Goal: Information Seeking & Learning: Check status

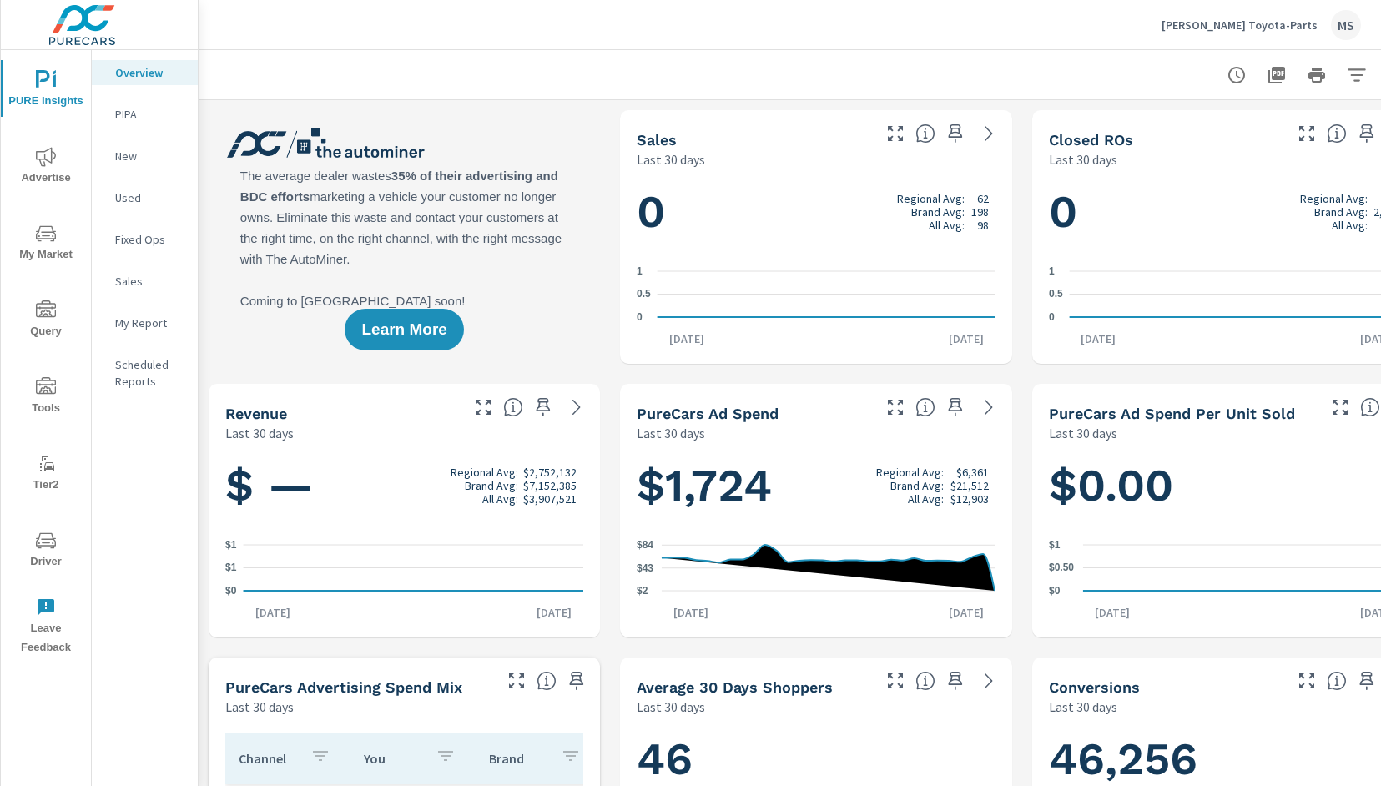
click at [58, 163] on span "Advertise" at bounding box center [46, 167] width 80 height 41
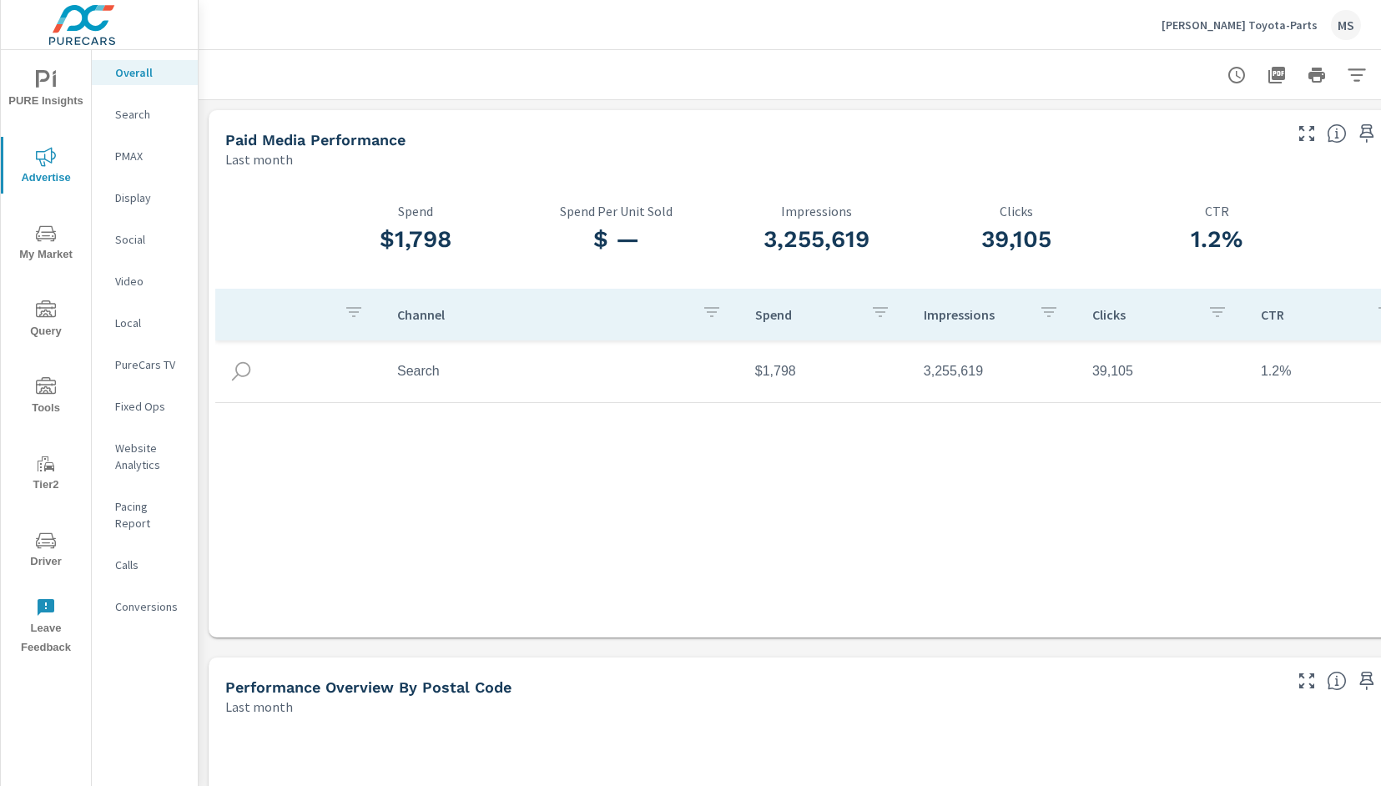
scroll to position [0, 40]
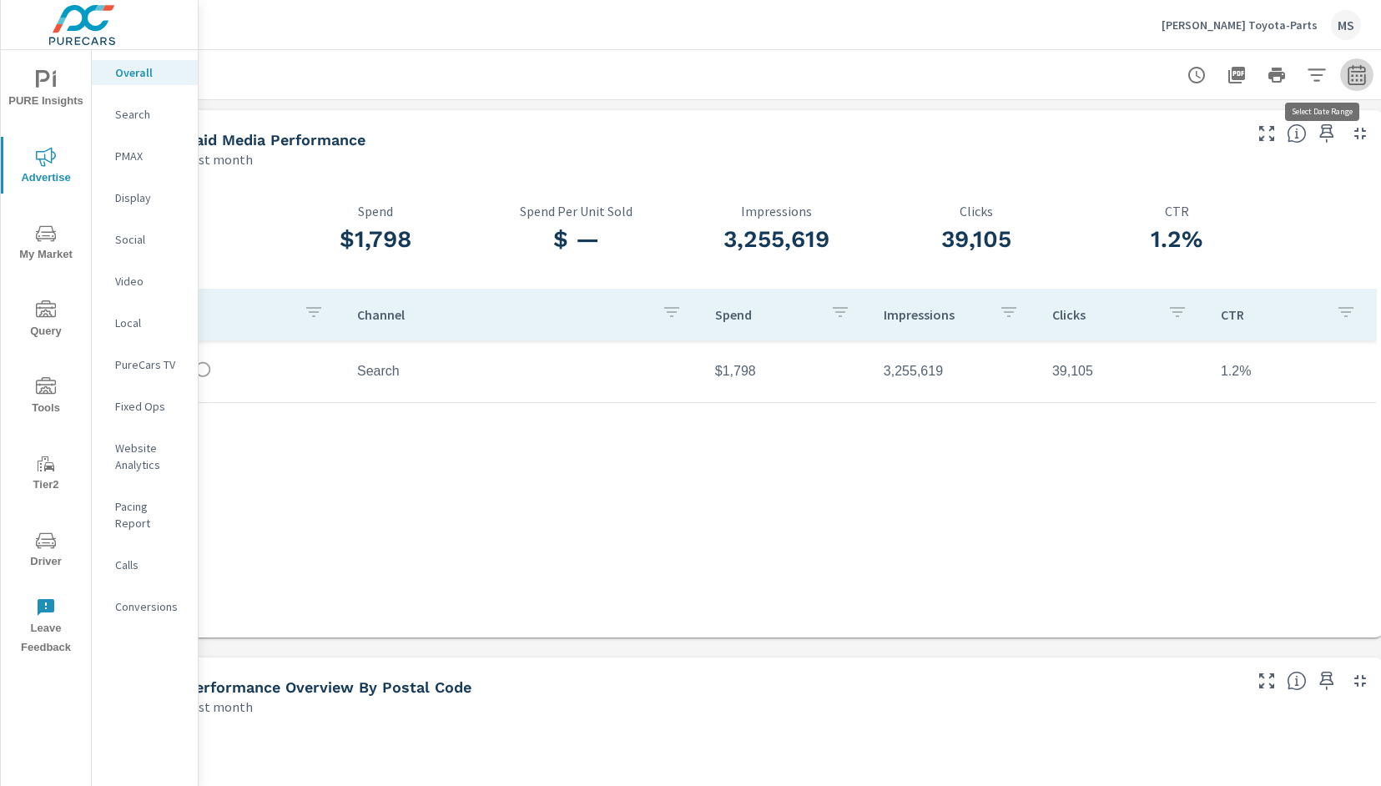
click at [1351, 77] on icon "button" at bounding box center [1356, 75] width 20 height 20
select select "Last month"
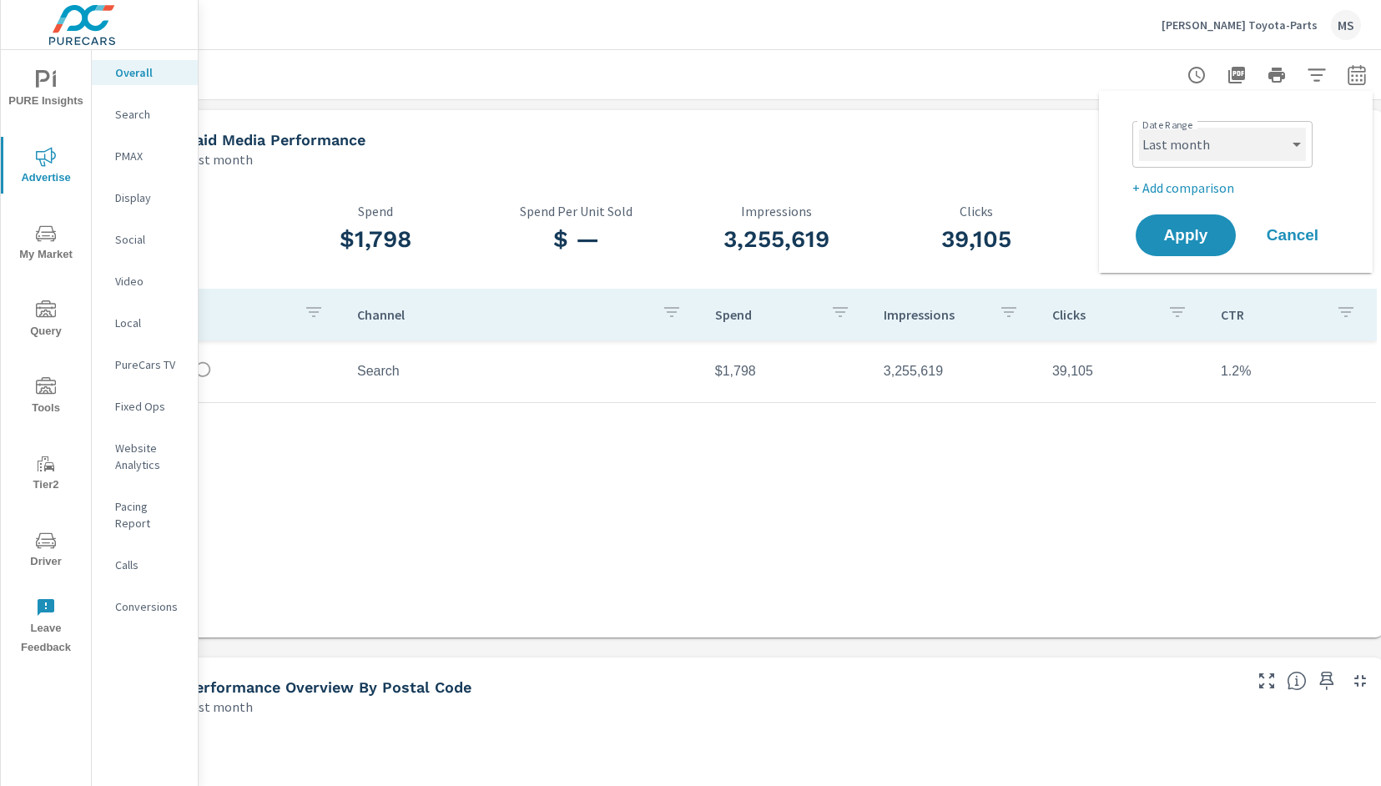
click at [1236, 141] on select "Custom [DATE] Last week Last 7 days Last 14 days Last 30 days Last 45 days Last…" at bounding box center [1222, 144] width 167 height 33
click at [1139, 128] on select "Custom [DATE] Last week Last 7 days Last 14 days Last 30 days Last 45 days Last…" at bounding box center [1222, 144] width 167 height 33
click at [1184, 184] on p "+ Add comparison" at bounding box center [1239, 188] width 214 height 20
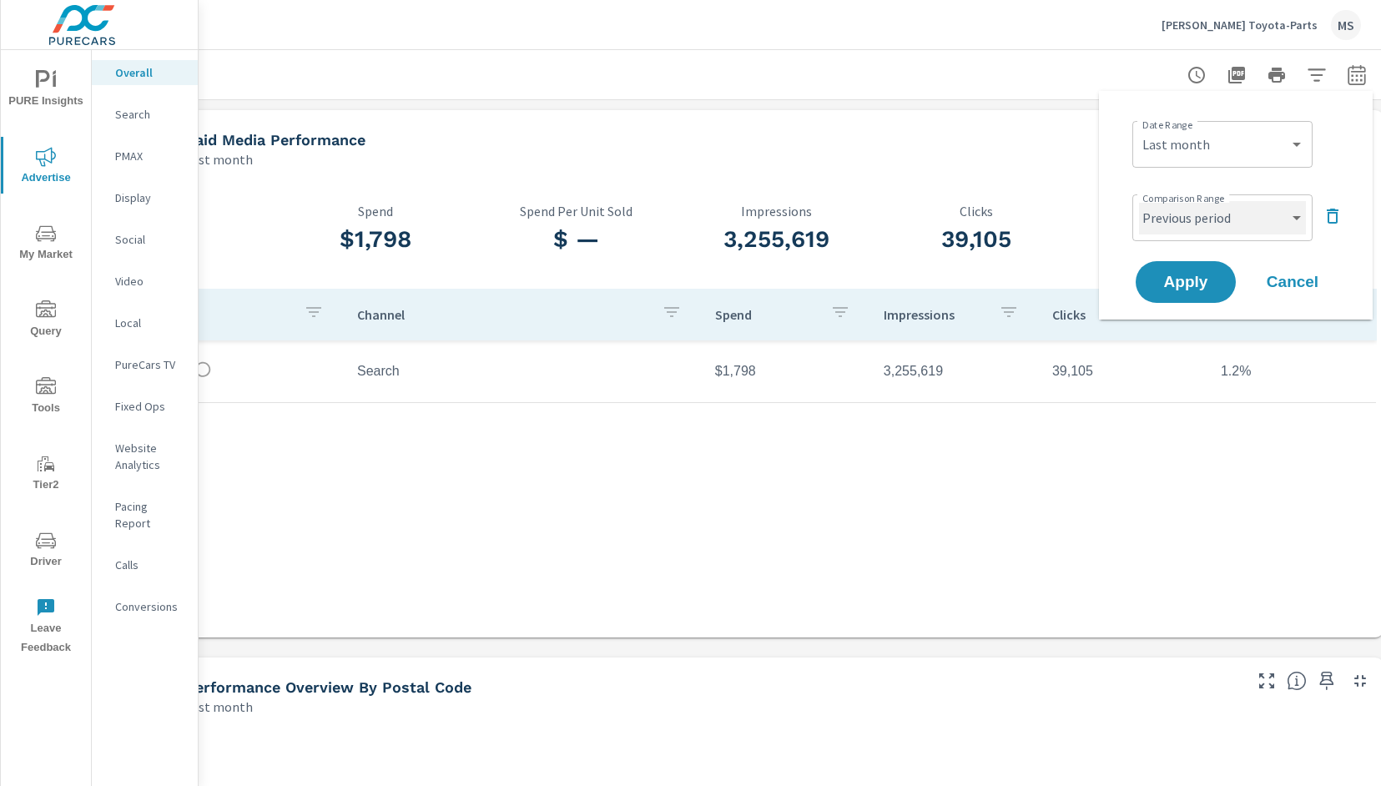
click at [1195, 215] on select "Custom Previous period Previous month Previous year" at bounding box center [1222, 217] width 167 height 33
click at [1139, 201] on select "Custom Previous period Previous month Previous year" at bounding box center [1222, 217] width 167 height 33
select select "Previous month"
click at [1196, 278] on span "Apply" at bounding box center [1185, 282] width 68 height 16
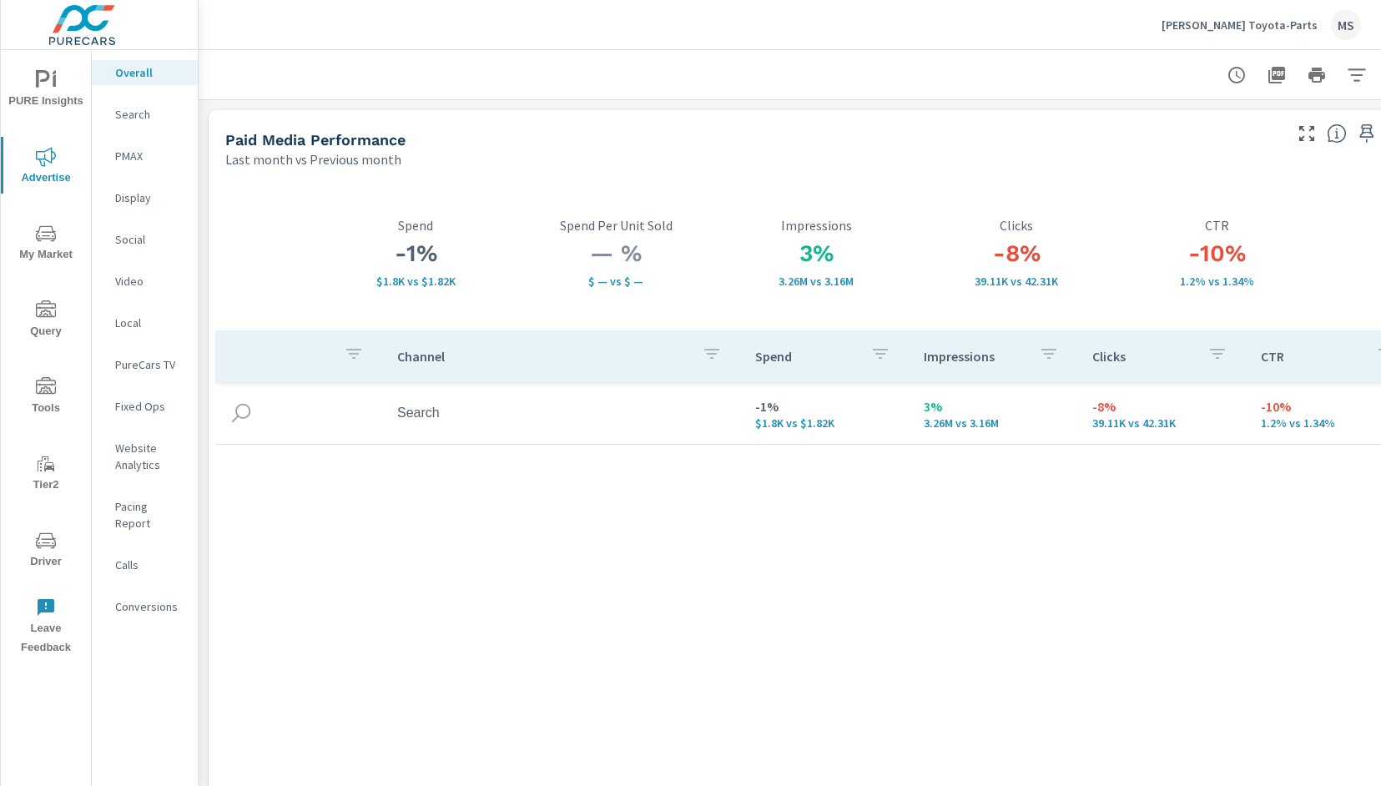
click at [169, 598] on p "Conversions" at bounding box center [149, 606] width 69 height 17
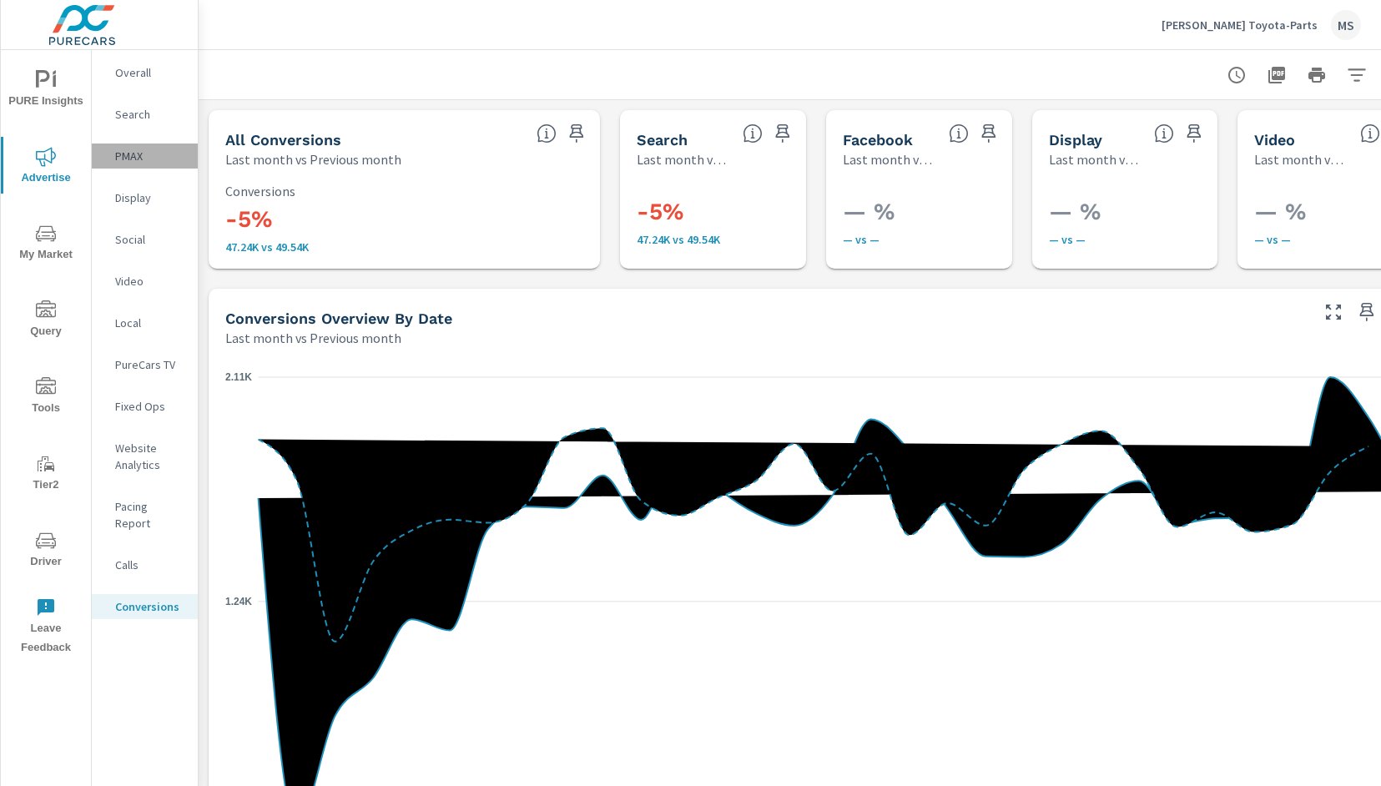
click at [133, 150] on p "PMAX" at bounding box center [149, 156] width 69 height 17
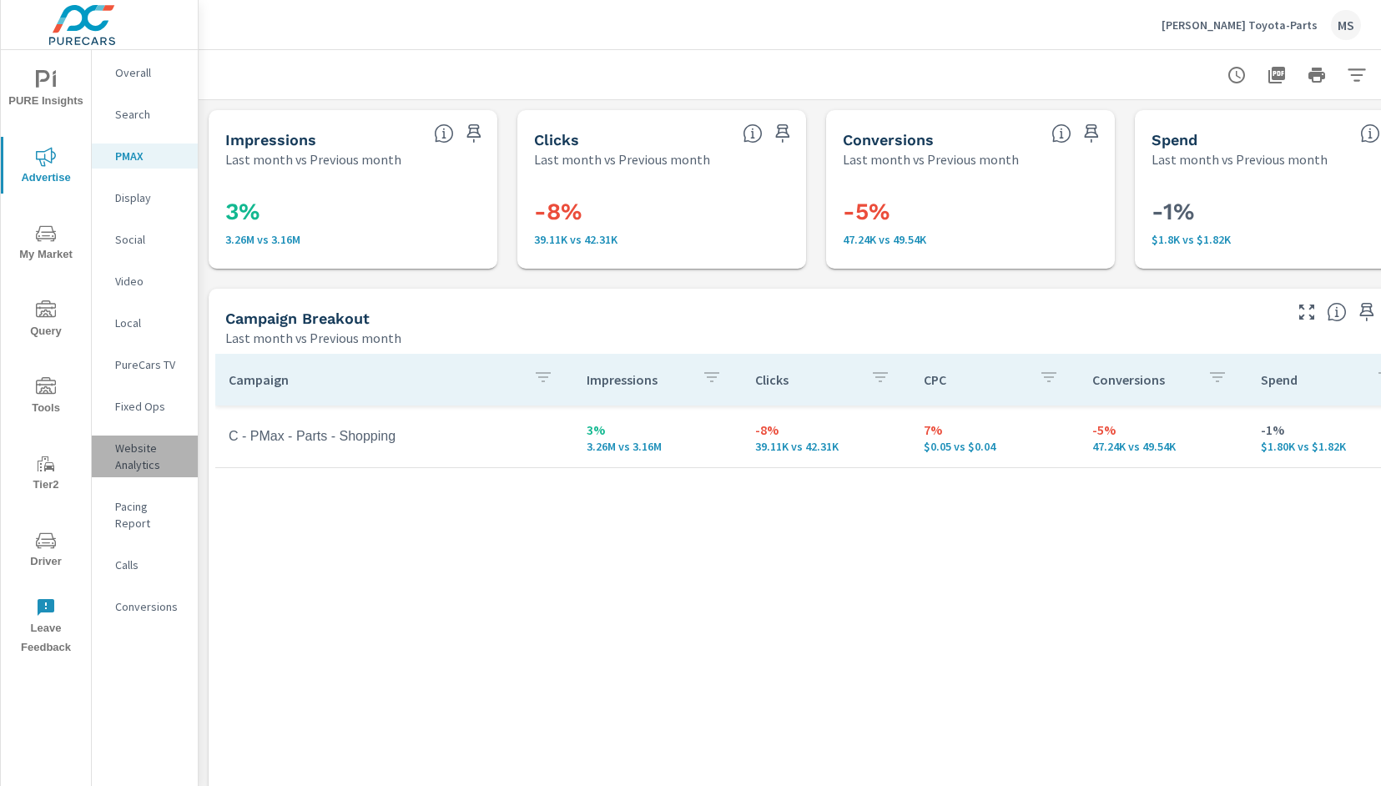
click at [142, 462] on p "Website Analytics" at bounding box center [149, 456] width 69 height 33
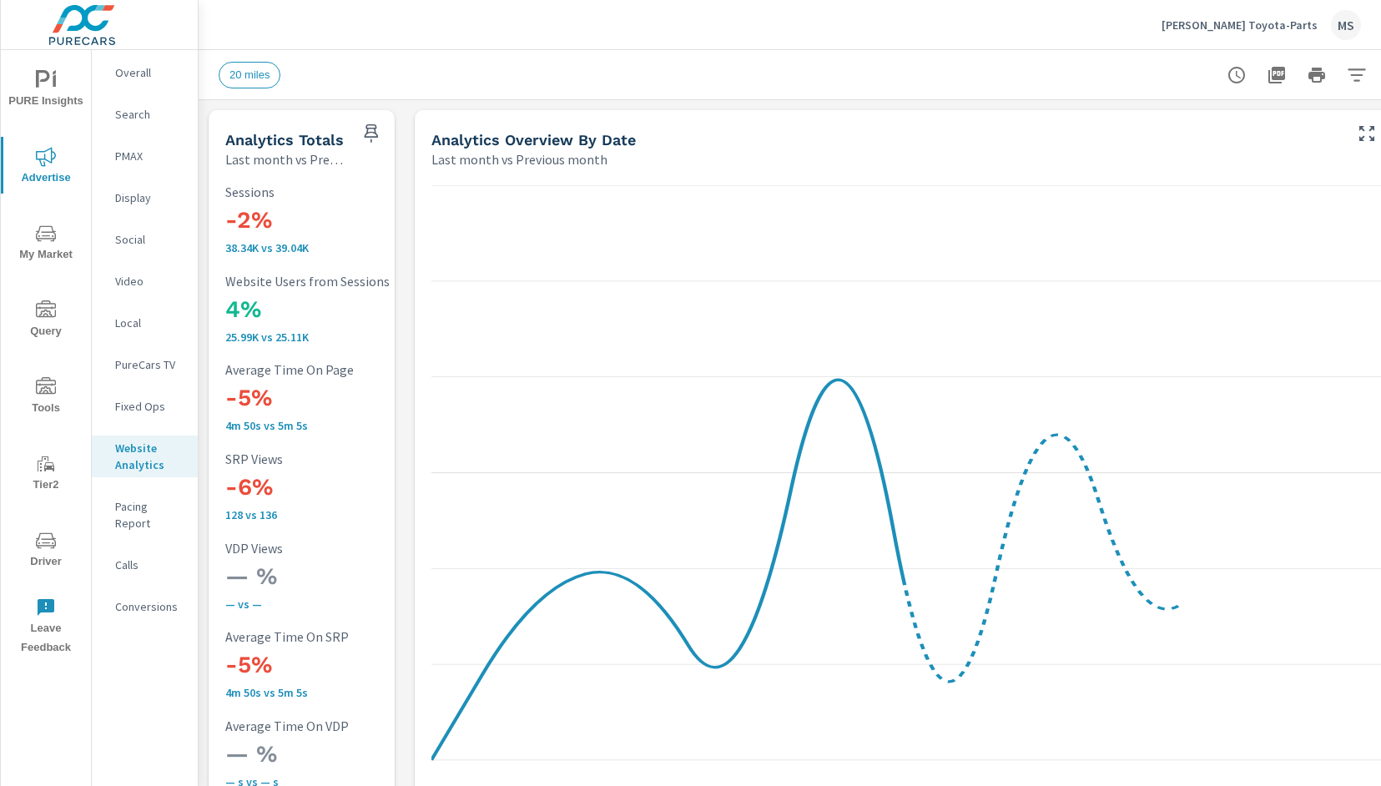
click at [159, 594] on div "Conversions" at bounding box center [145, 606] width 106 height 25
